Goal: Task Accomplishment & Management: Manage account settings

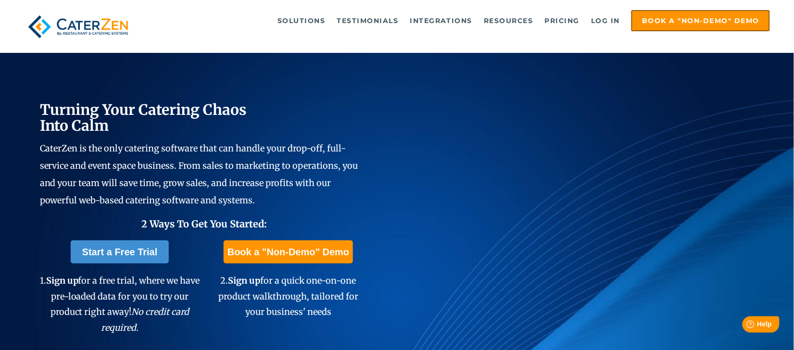
click at [611, 15] on link "Log in" at bounding box center [605, 20] width 38 height 19
click at [597, 18] on link "Log in" at bounding box center [605, 20] width 38 height 19
